Goal: Information Seeking & Learning: Learn about a topic

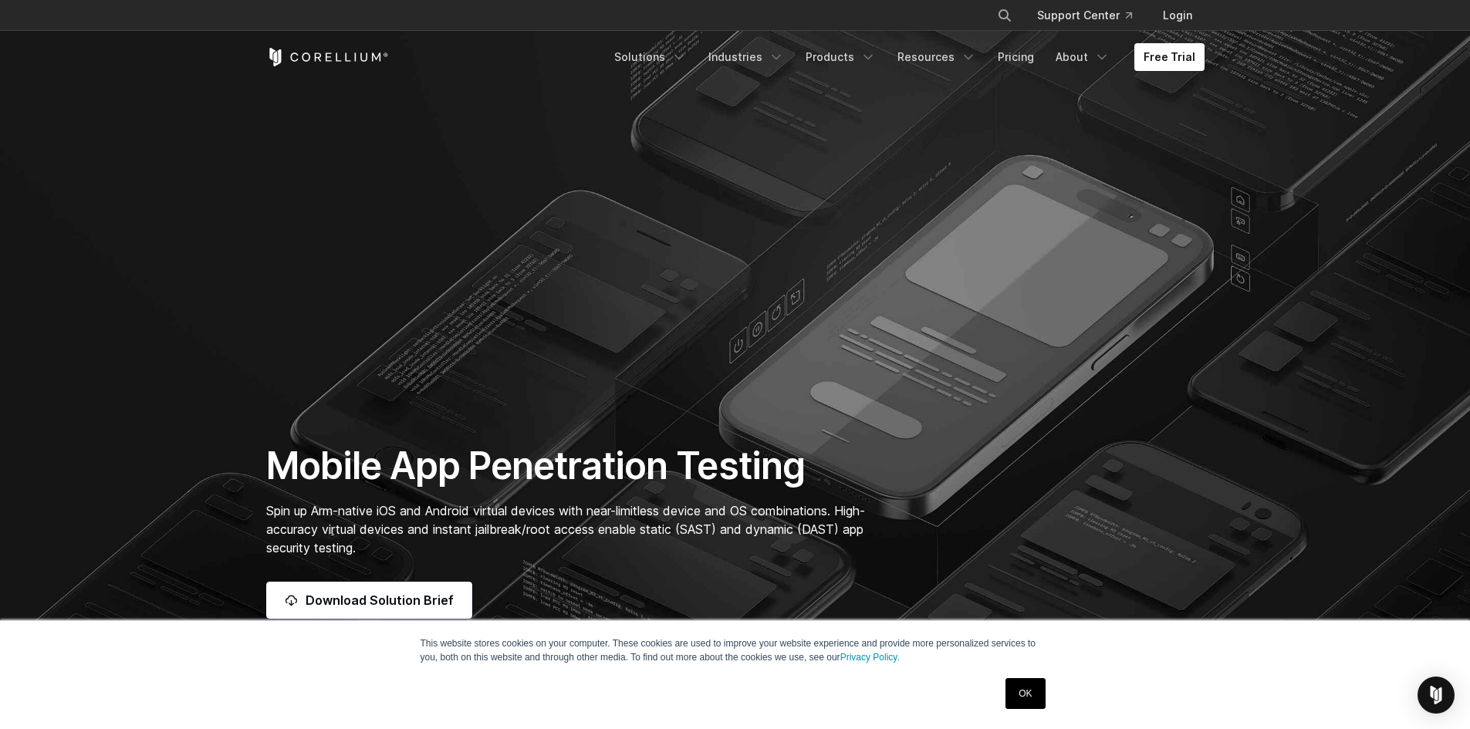
click at [333, 60] on icon "Corellium Home" at bounding box center [327, 57] width 123 height 19
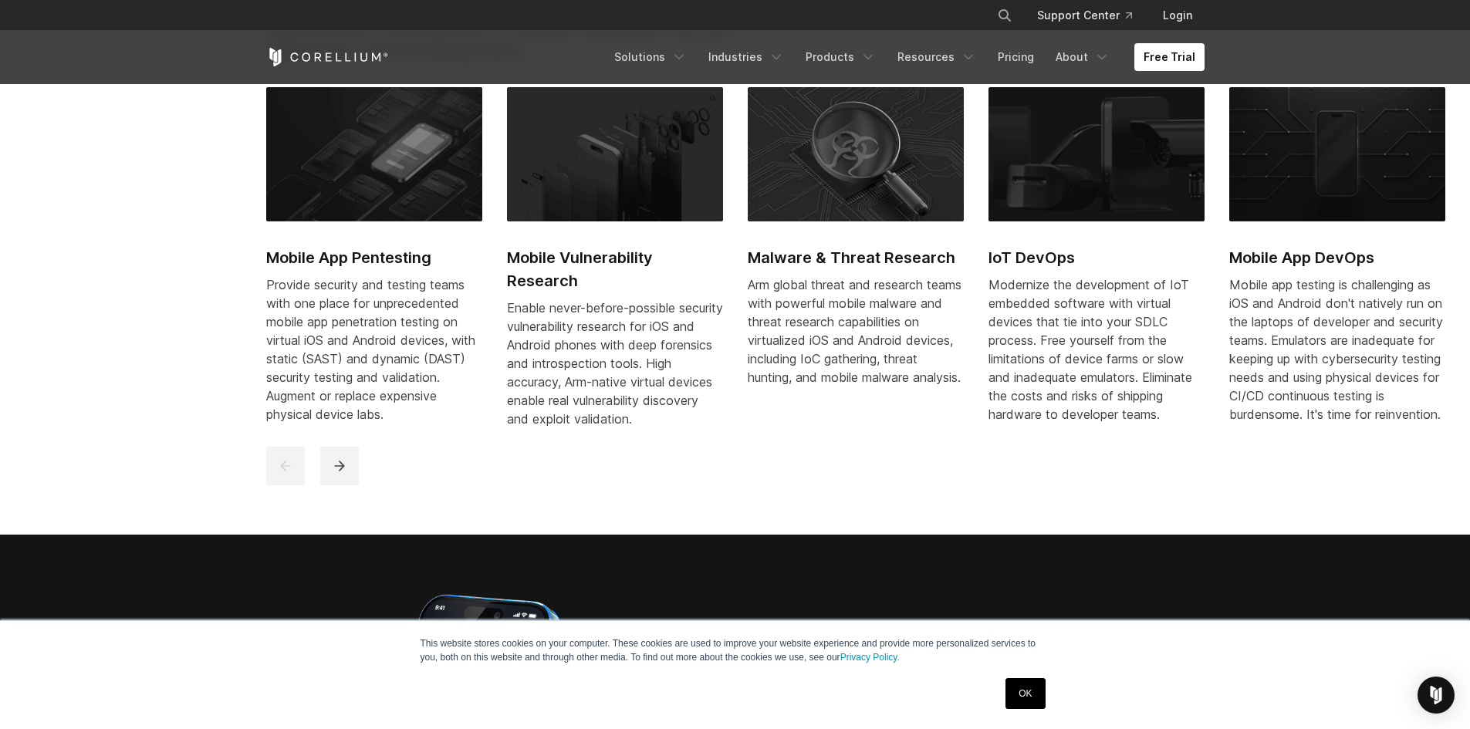
scroll to position [849, 0]
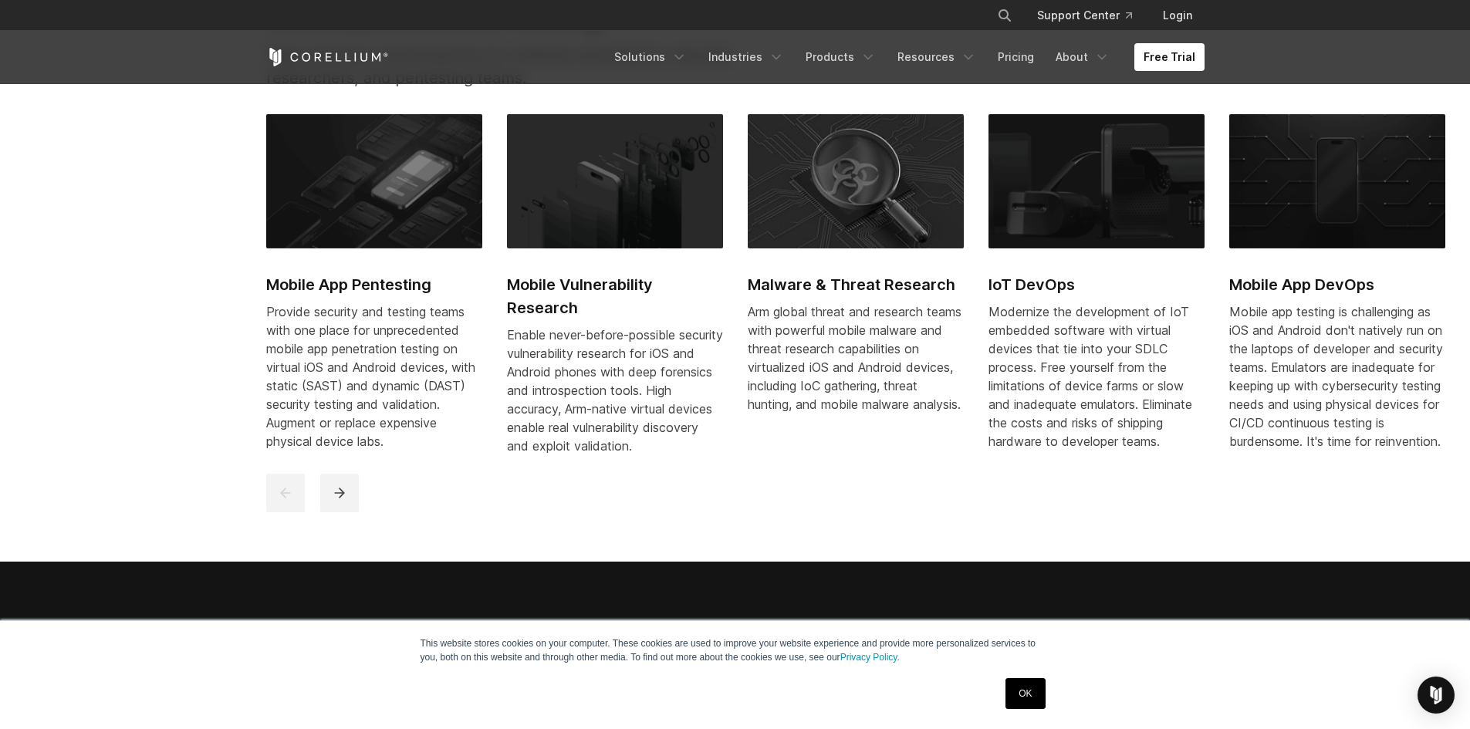
click at [350, 285] on h2 "Mobile App Pentesting" at bounding box center [374, 284] width 216 height 23
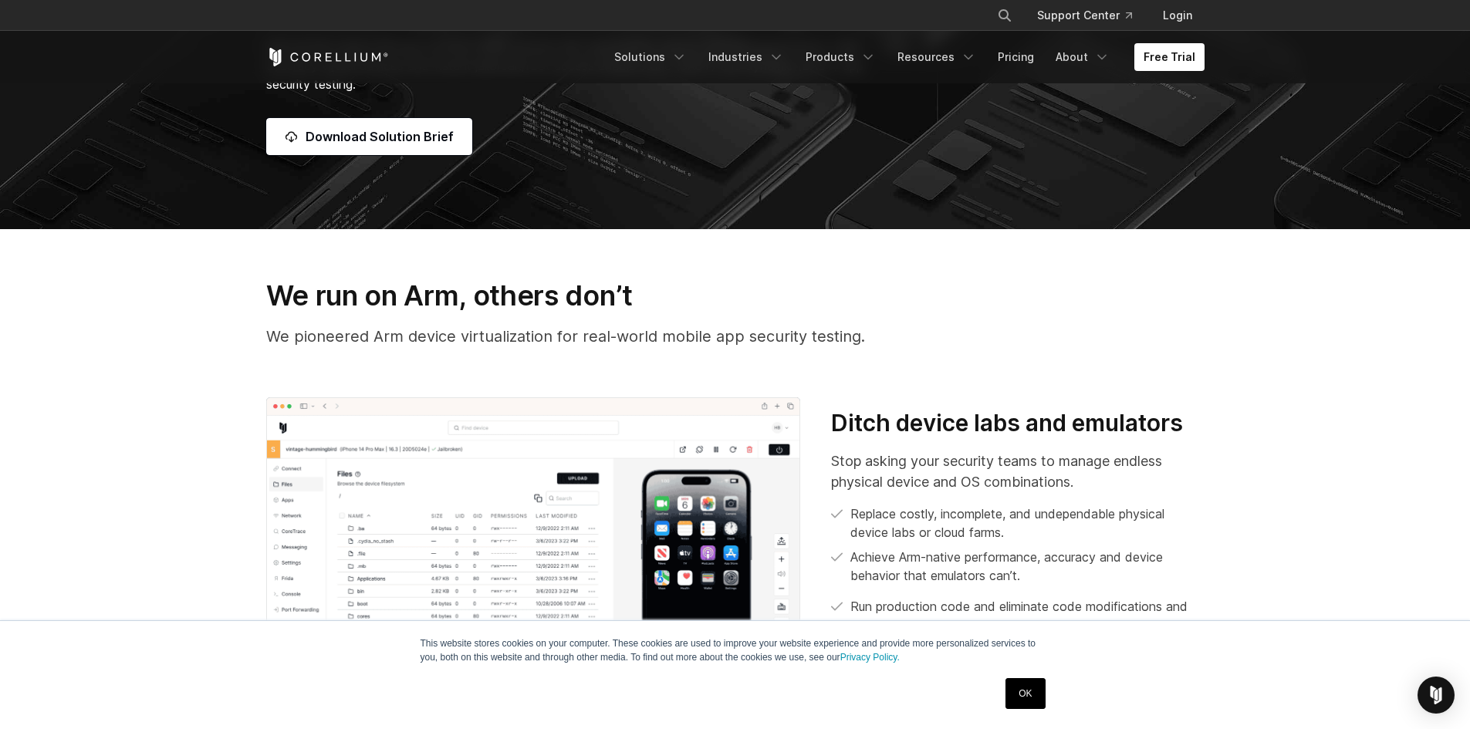
scroll to position [463, 0]
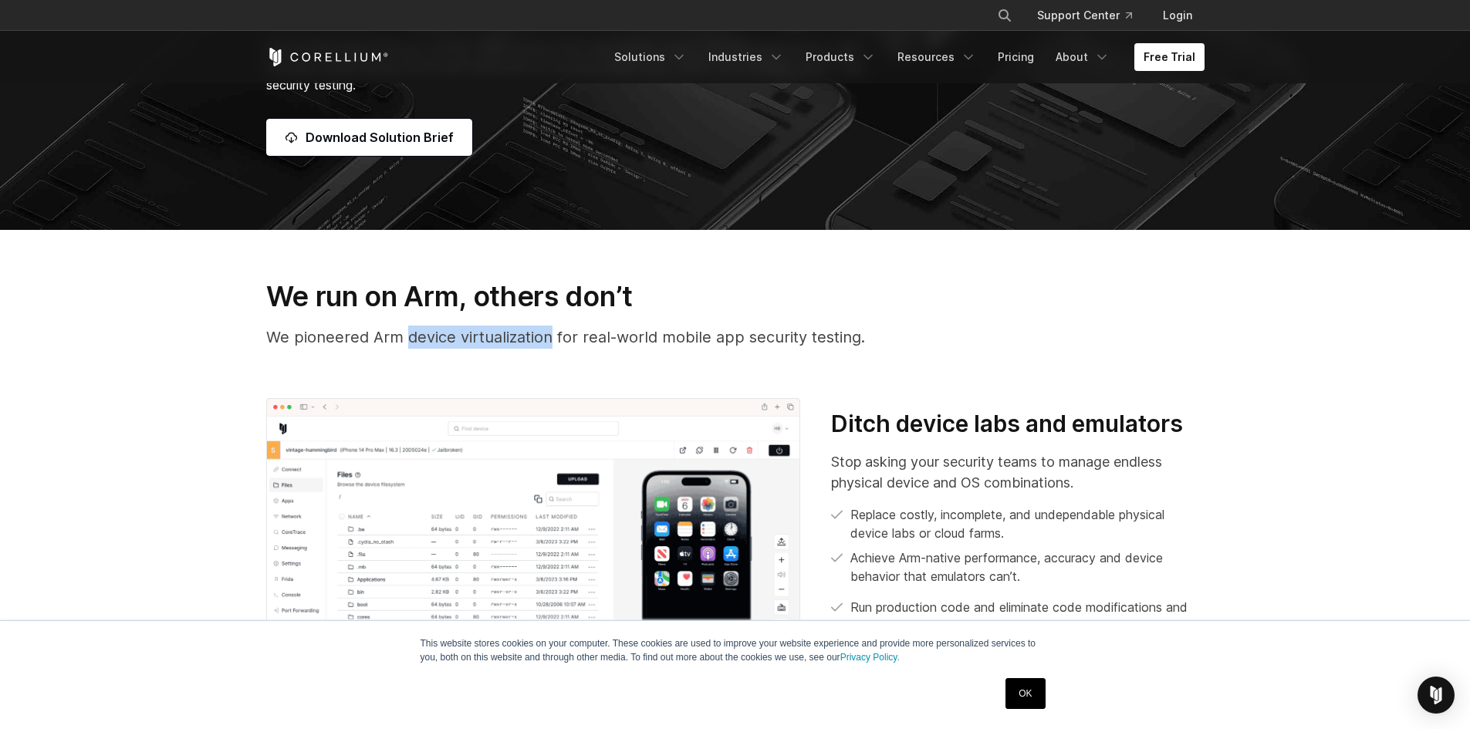
drag, startPoint x: 549, startPoint y: 340, endPoint x: 408, endPoint y: 336, distance: 140.5
click at [408, 336] on p "We pioneered Arm device virtualization for real-world mobile app security testi…" at bounding box center [735, 337] width 938 height 23
copy p "device virtualization"
drag, startPoint x: 95, startPoint y: 369, endPoint x: 144, endPoint y: 300, distance: 84.1
click at [99, 366] on section "We run on Arm, others don’t We pioneered Arm device virtualization for real-wor…" at bounding box center [735, 494] width 1470 height 528
